Goal: Information Seeking & Learning: Learn about a topic

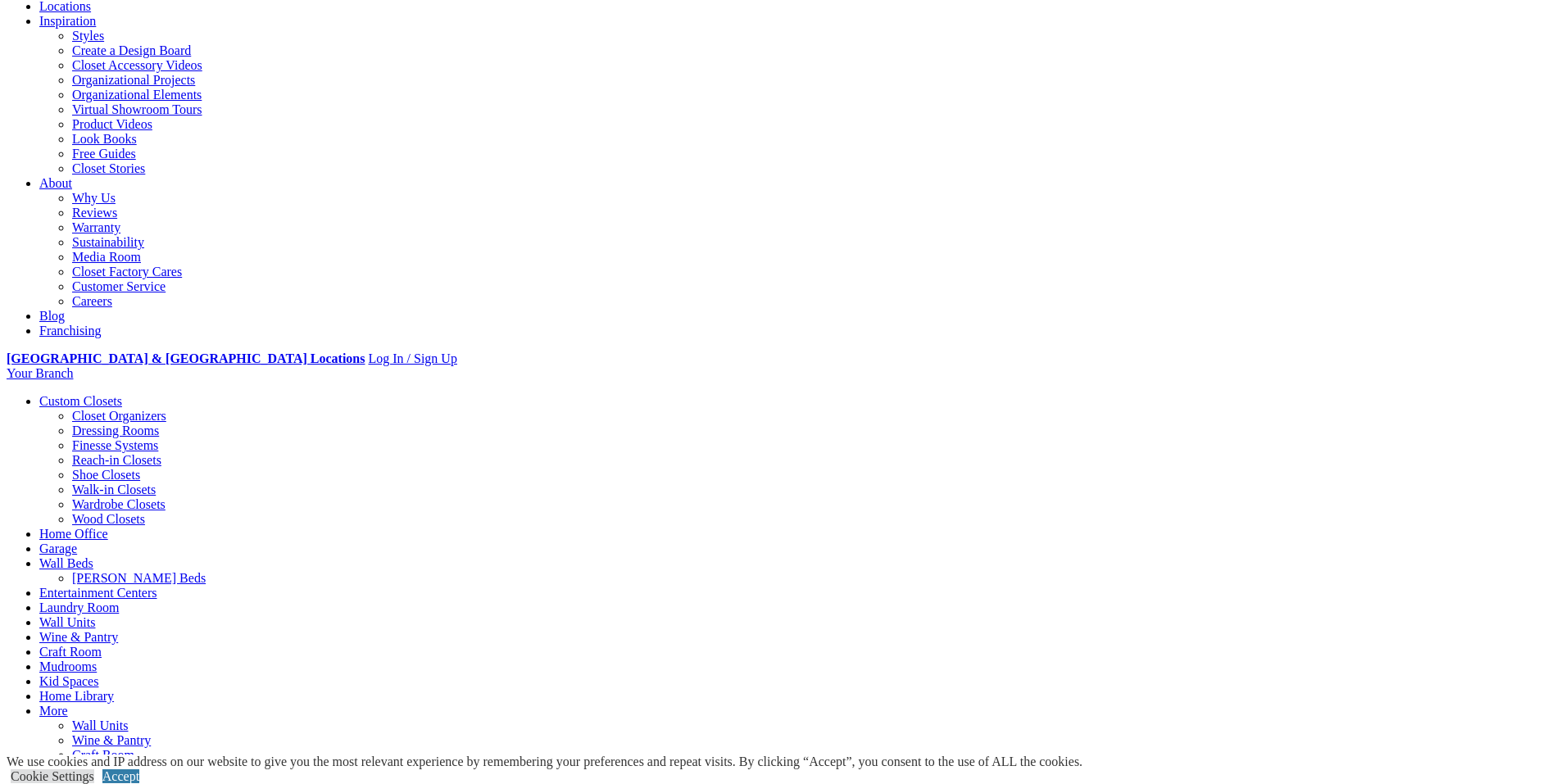
scroll to position [327, 0]
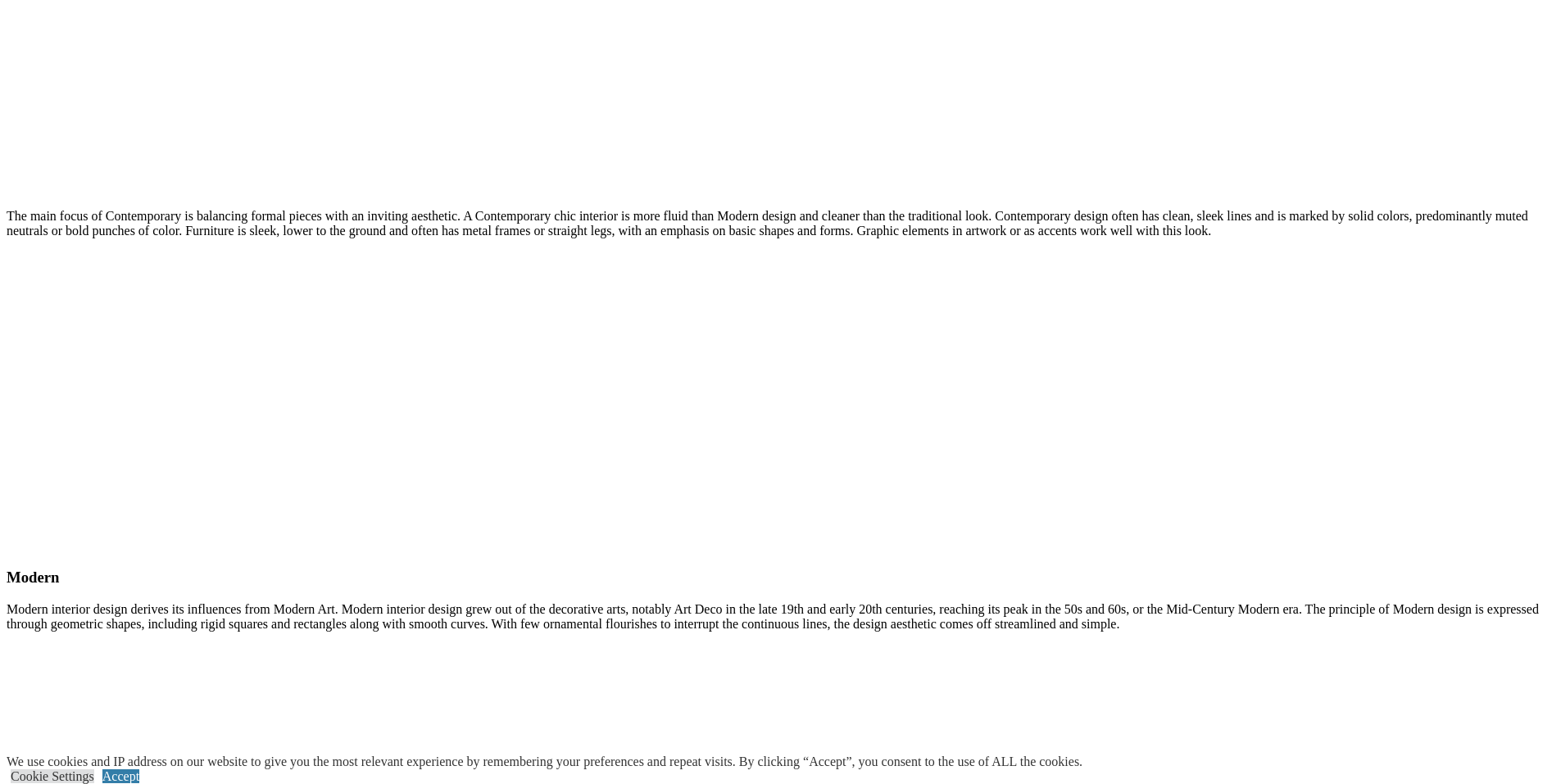
scroll to position [2538, 0]
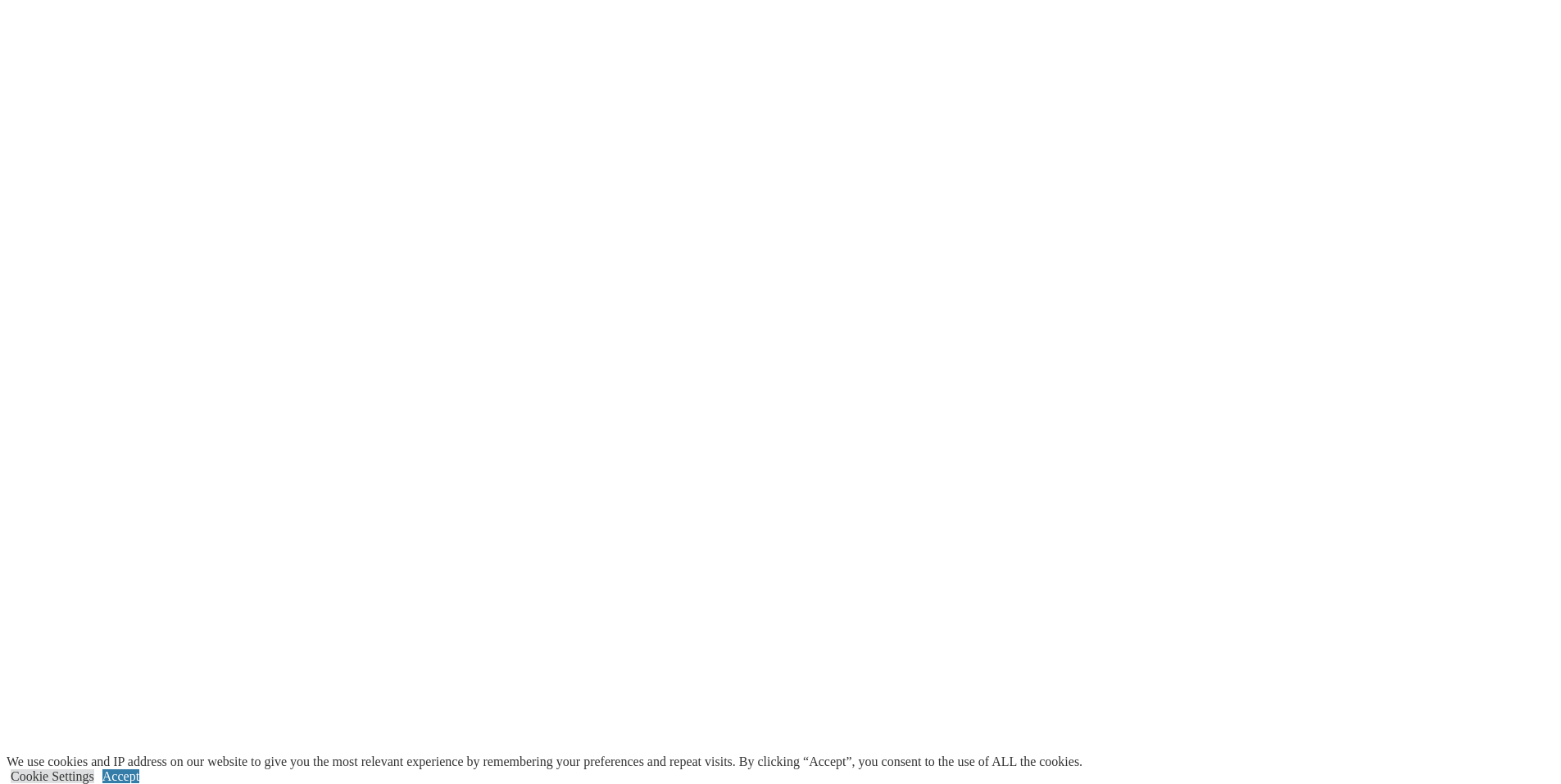
scroll to position [3849, 0]
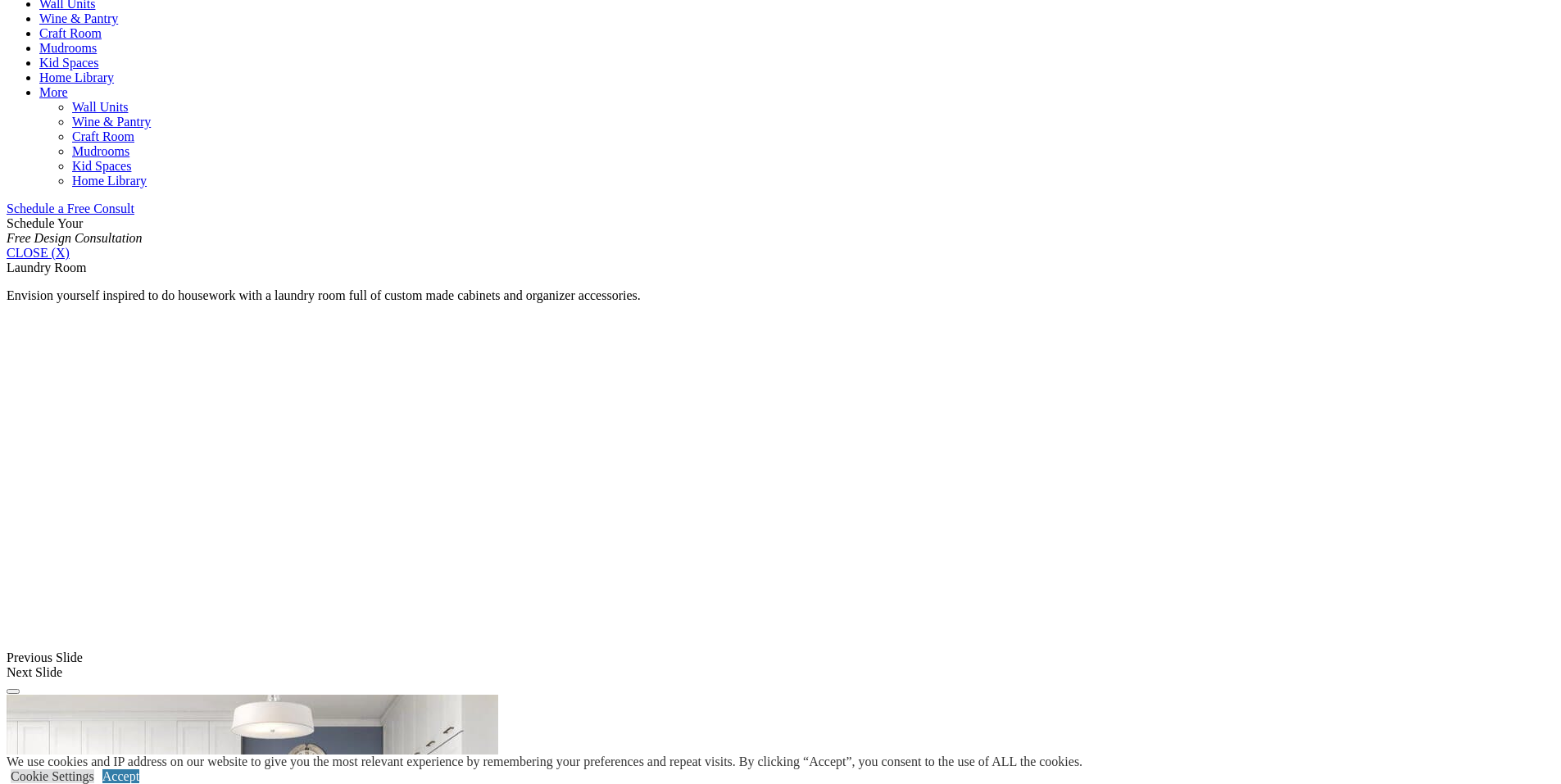
scroll to position [901, 0]
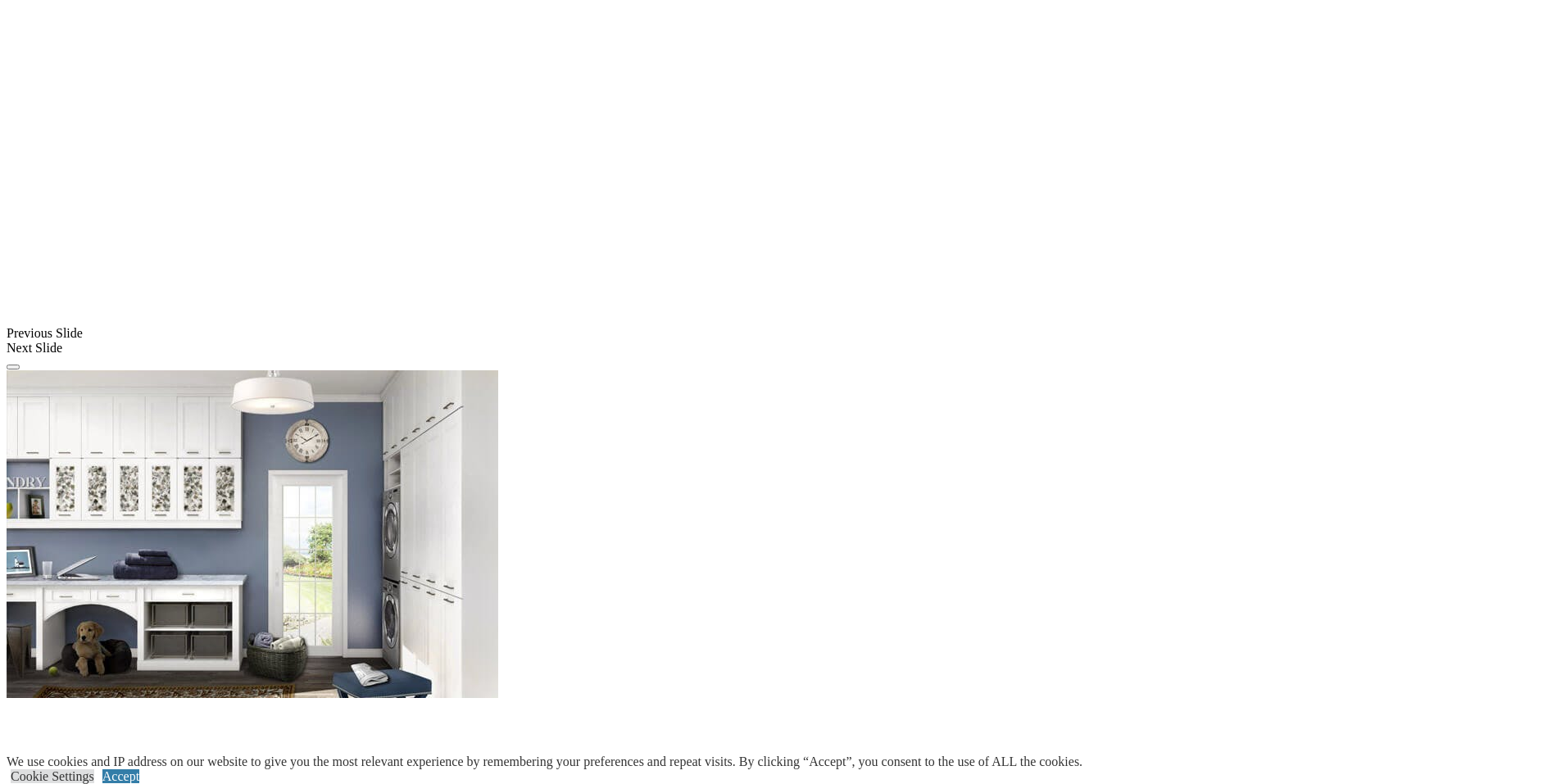
scroll to position [1228, 0]
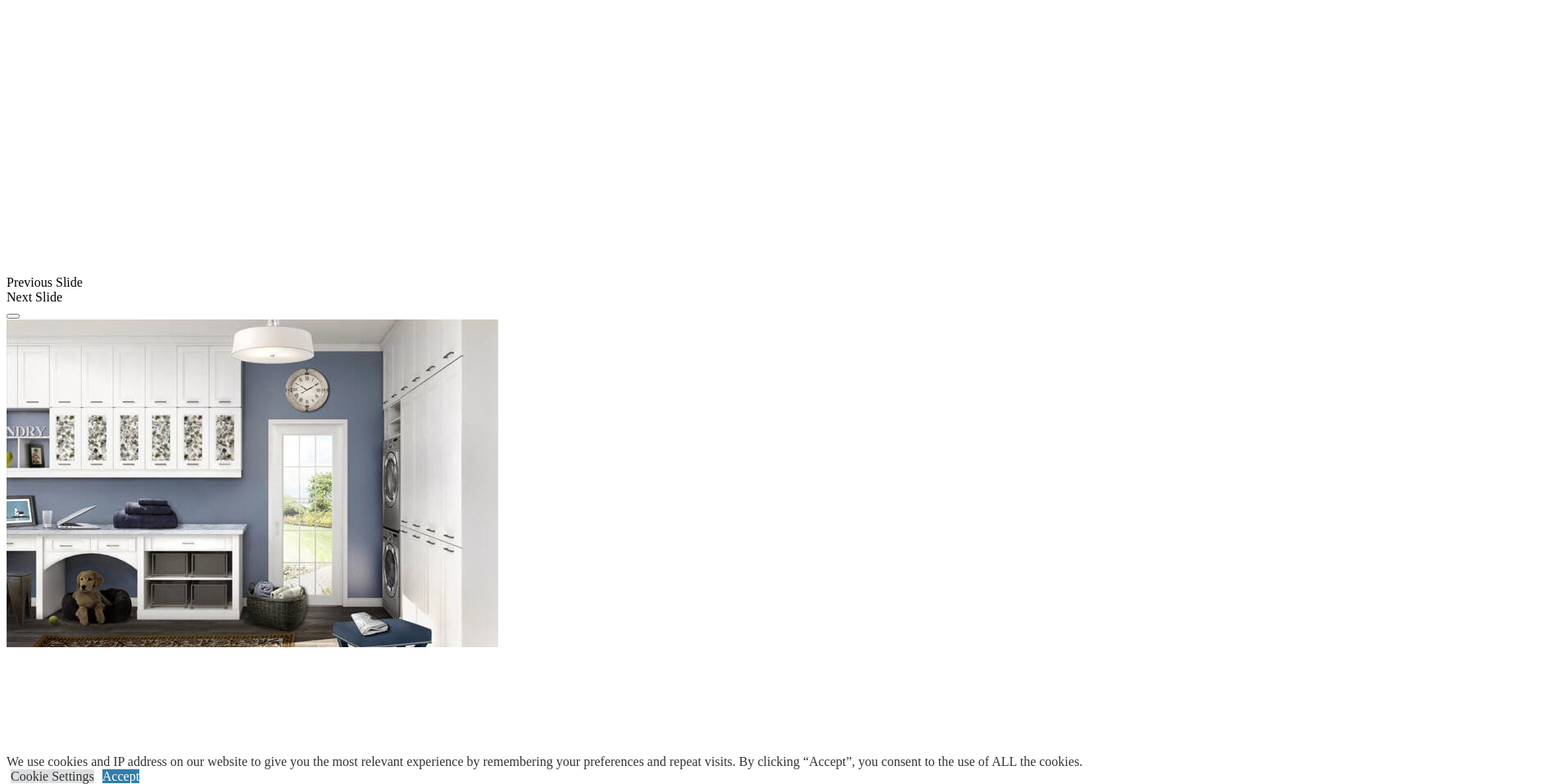
scroll to position [1310, 0]
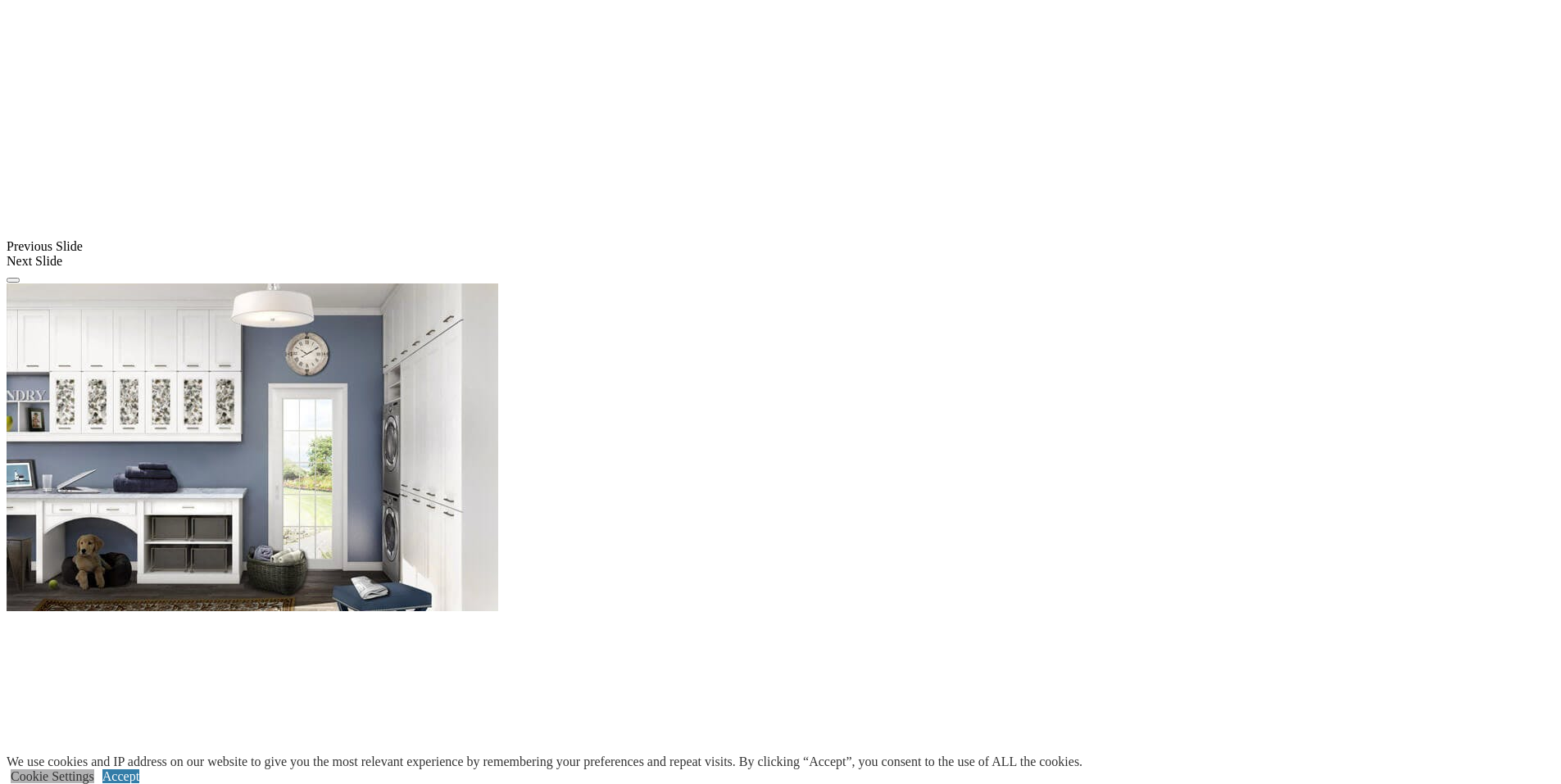
click at [94, 769] on link "Cookie Settings" at bounding box center [52, 775] width 84 height 14
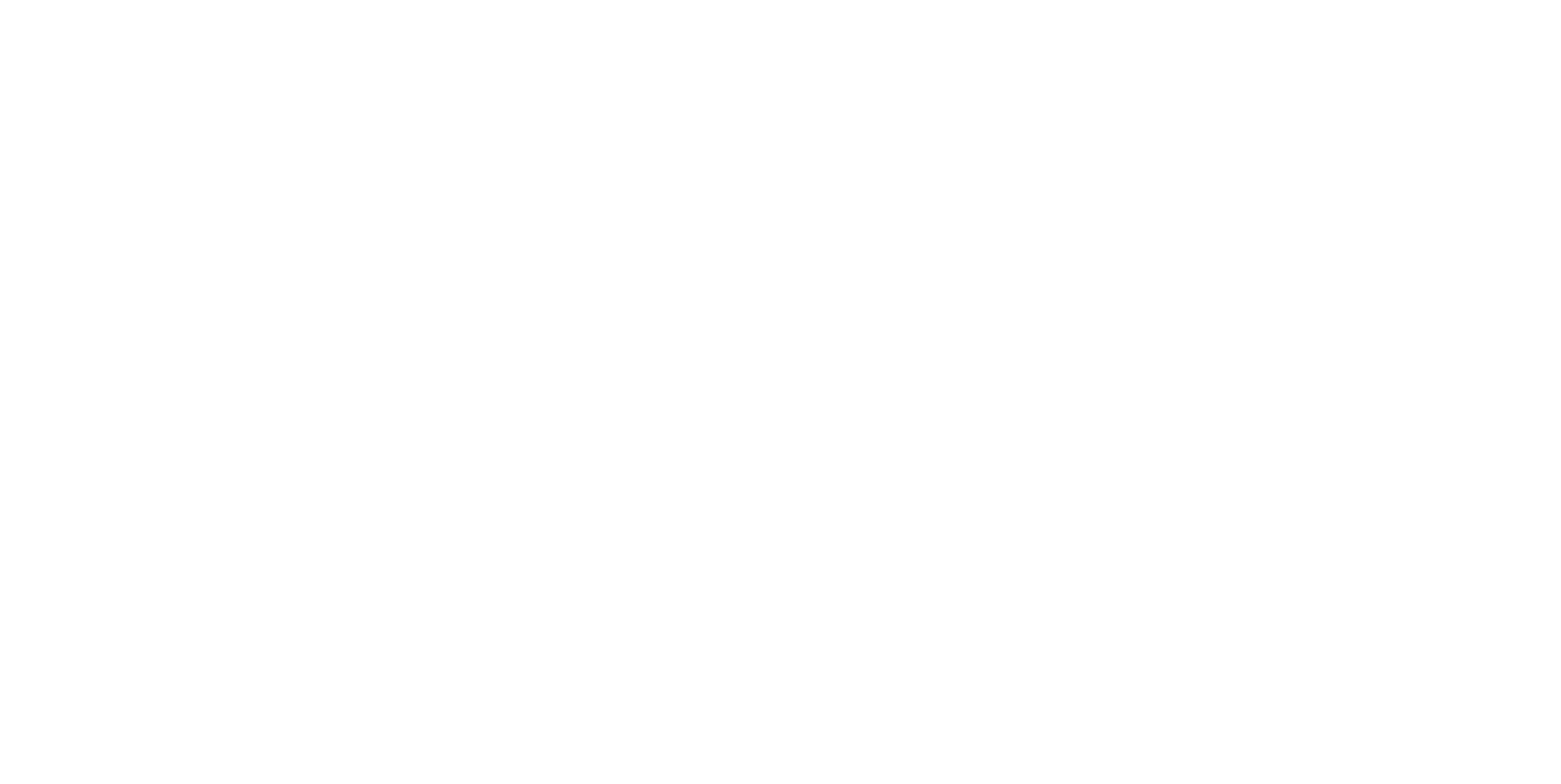
scroll to position [2620, 0]
